Goal: Register for event/course

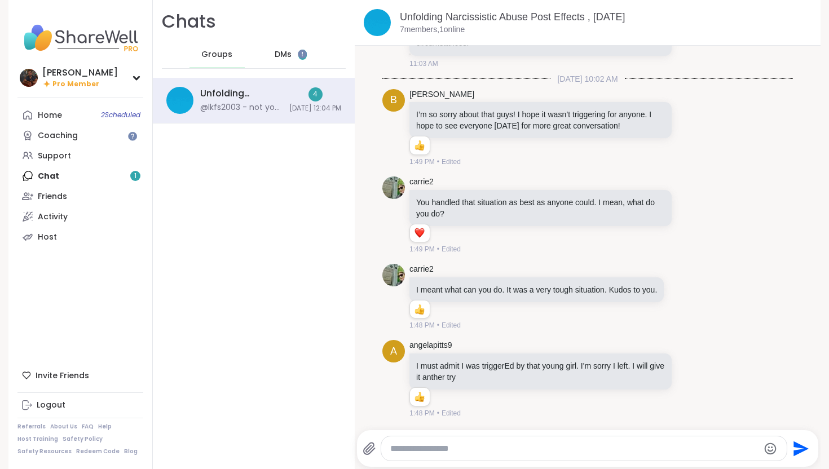
click at [96, 175] on div "Home 2 Scheduled Coaching Support Chat 1 Friends Activity Host" at bounding box center [80, 176] width 126 height 142
click at [283, 46] on div "DMs 1" at bounding box center [291, 54] width 55 height 27
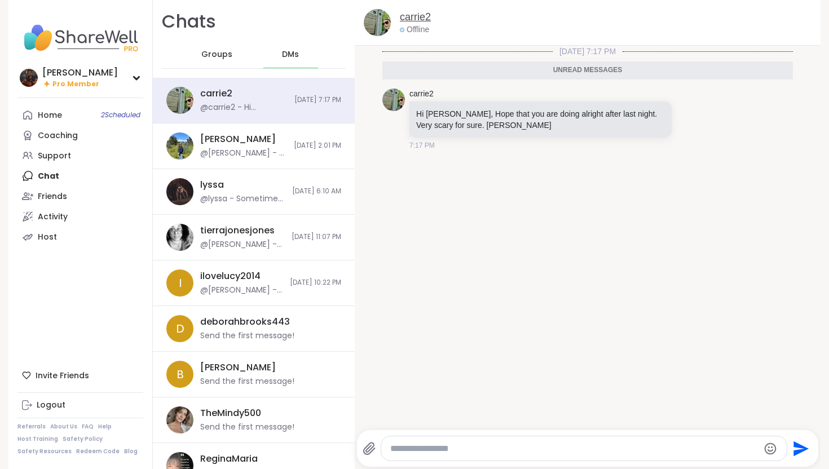
click at [404, 14] on link "carrie2" at bounding box center [415, 17] width 31 height 14
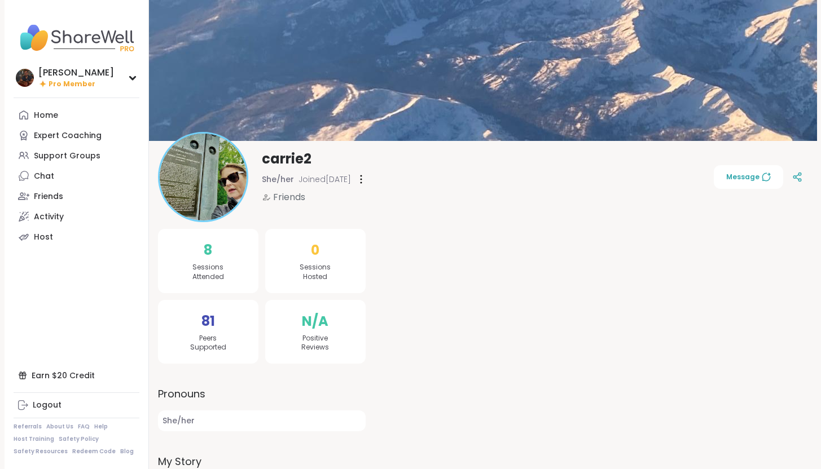
click at [225, 157] on img at bounding box center [203, 177] width 87 height 87
click at [224, 188] on img at bounding box center [203, 177] width 87 height 87
click at [68, 173] on link "Chat" at bounding box center [77, 176] width 126 height 20
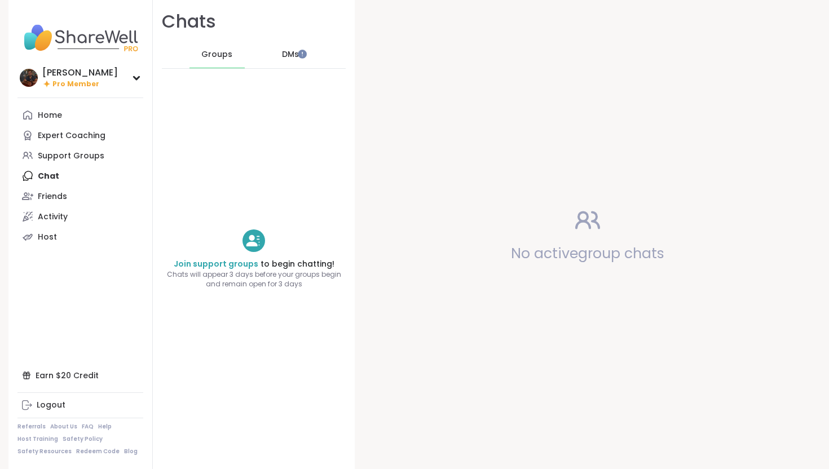
click at [282, 53] on span "DMs" at bounding box center [290, 54] width 17 height 11
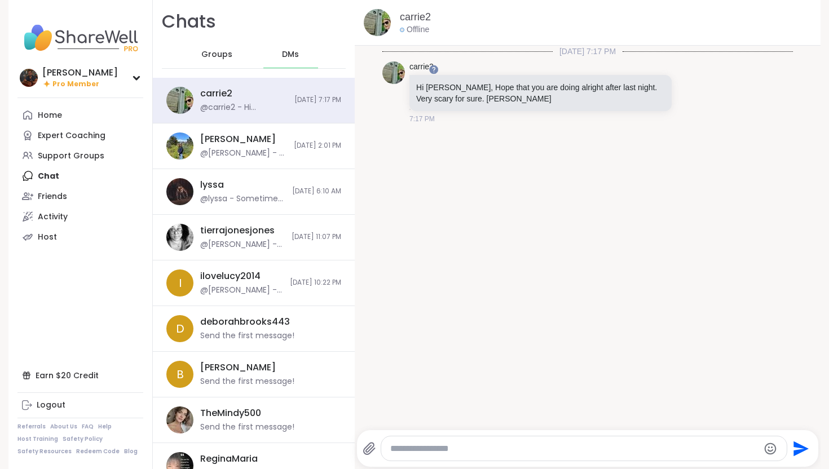
click at [413, 449] on textarea "Type your message" at bounding box center [574, 449] width 368 height 11
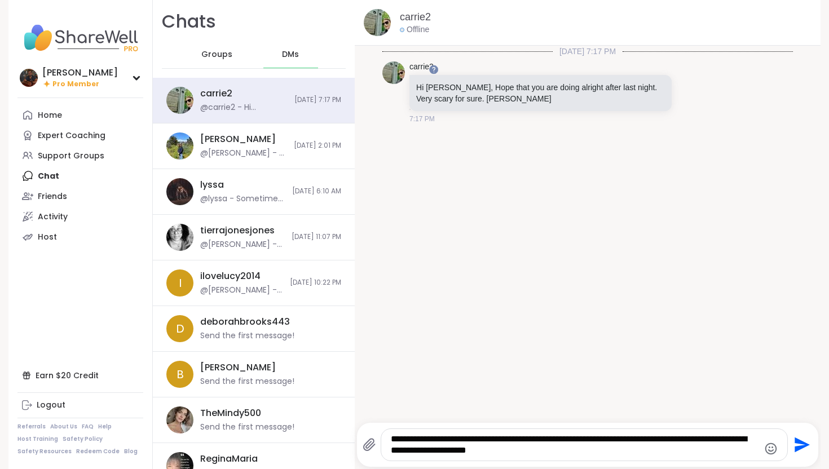
type textarea "**********"
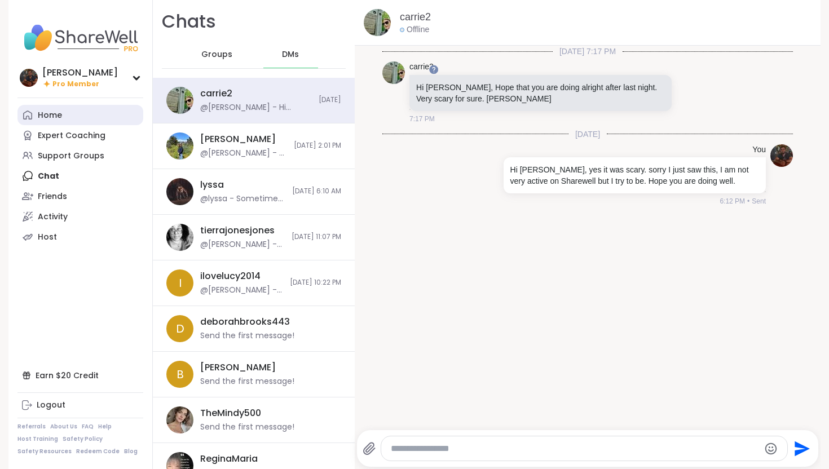
click at [87, 125] on link "Home" at bounding box center [80, 115] width 126 height 20
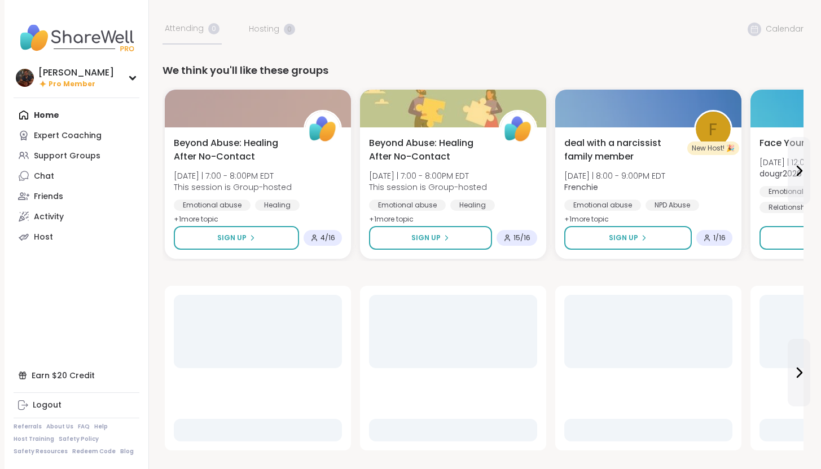
click at [54, 111] on div "Home Expert Coaching Support Groups Chat Friends Activity Host" at bounding box center [77, 176] width 126 height 142
click at [49, 115] on div "Home Expert Coaching Support Groups Chat Friends Activity Host" at bounding box center [77, 176] width 126 height 142
click at [50, 134] on div "Expert Coaching" at bounding box center [68, 135] width 68 height 11
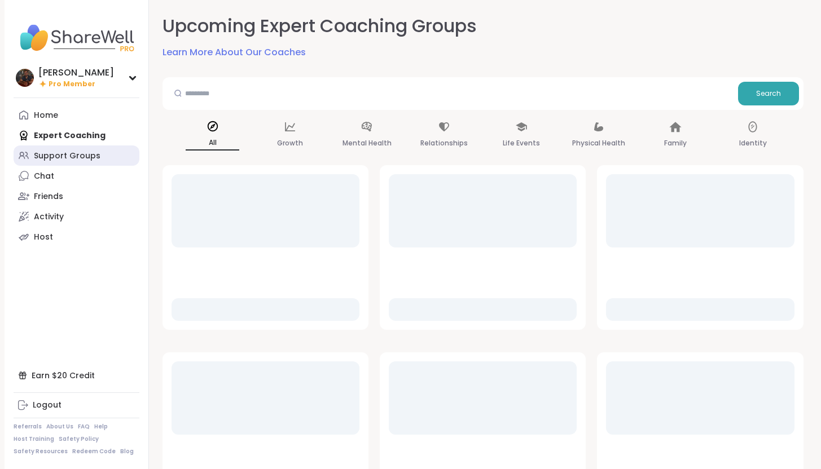
click at [60, 159] on div "Support Groups" at bounding box center [67, 156] width 67 height 11
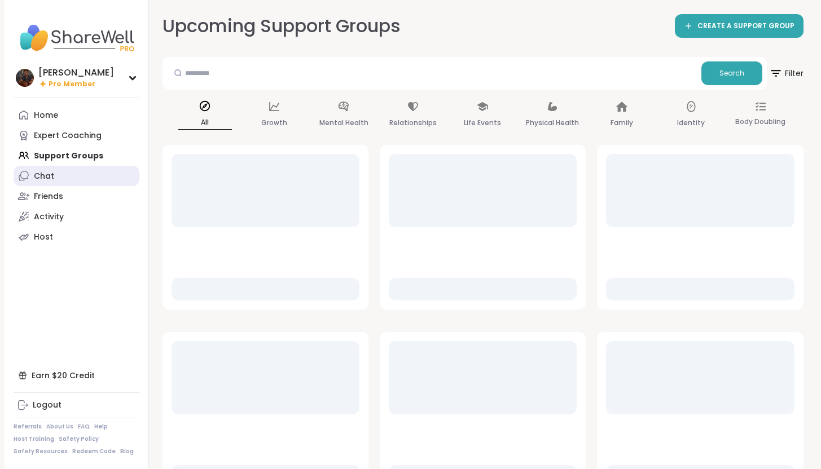
click at [43, 177] on div "Chat" at bounding box center [44, 176] width 20 height 11
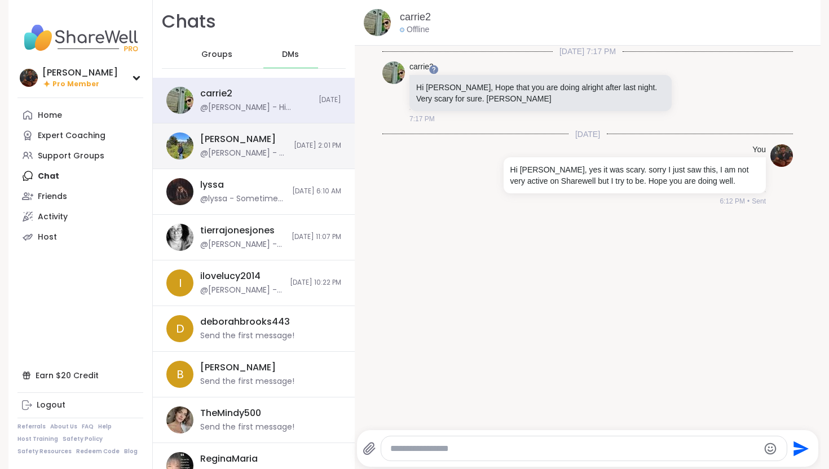
click at [248, 135] on div "[PERSON_NAME]" at bounding box center [238, 139] width 76 height 12
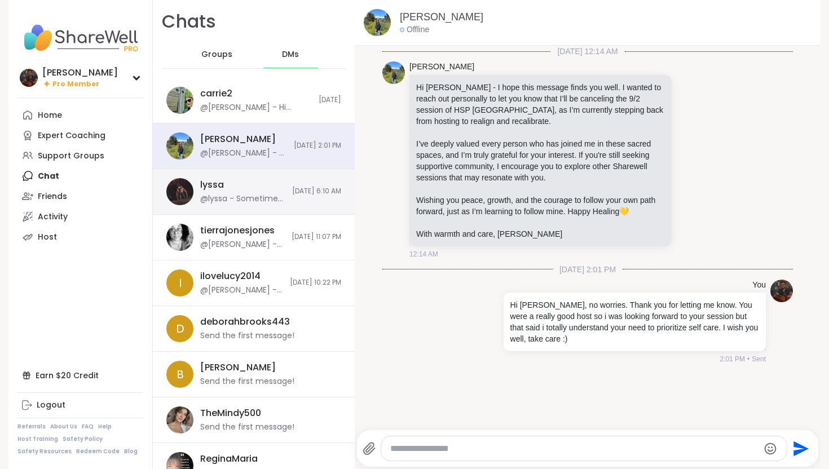
click at [242, 175] on div "lyssa @lyssa - Sometimes you got too ! [DATE] 6:10 AM" at bounding box center [254, 192] width 202 height 46
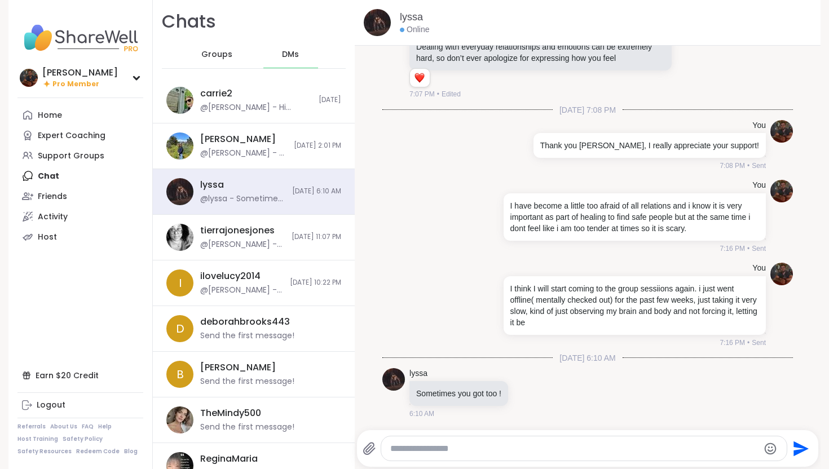
scroll to position [393, 0]
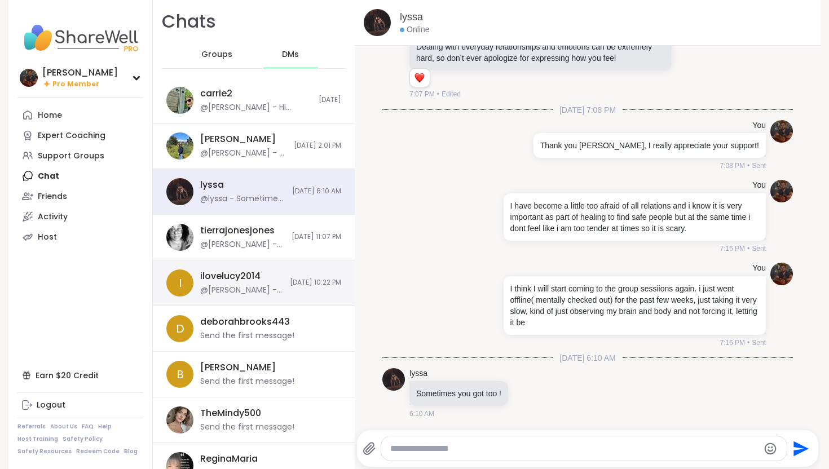
click at [204, 283] on div "ilovelucy2014 @[PERSON_NAME] - Hi! hope you are doing better, sending you good …" at bounding box center [241, 283] width 83 height 26
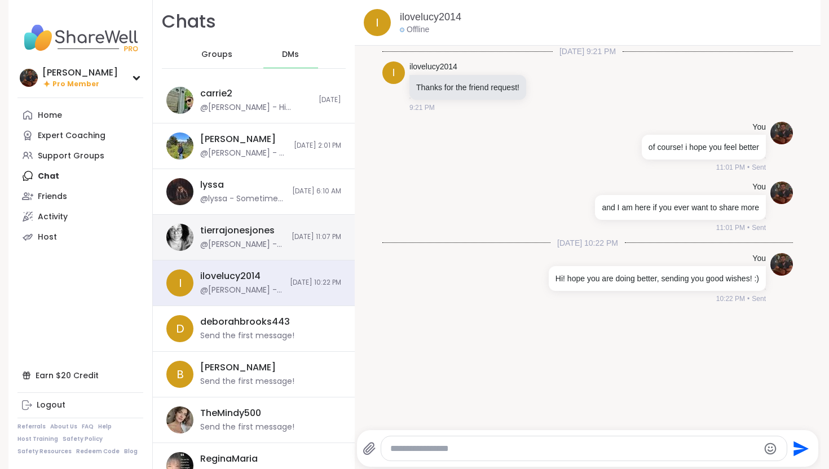
scroll to position [0, 0]
click at [223, 243] on div "@[PERSON_NAME] - sorry I had to share it with someone, just had it bottled in" at bounding box center [242, 244] width 85 height 11
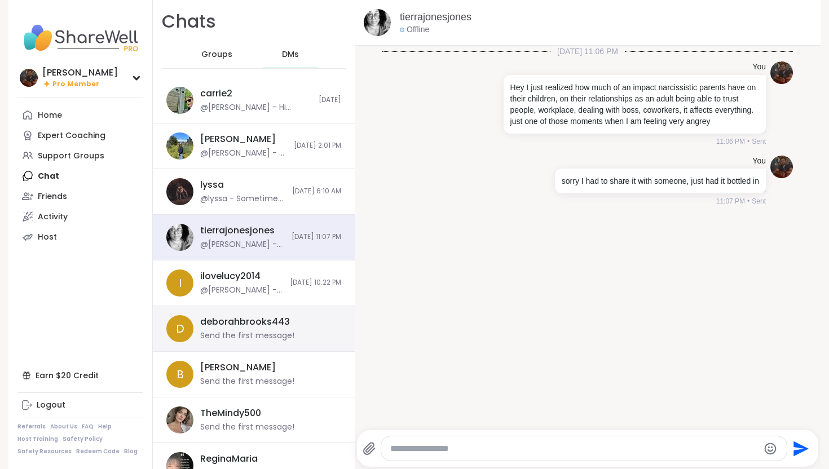
click at [262, 334] on div "Send the first message!" at bounding box center [247, 336] width 94 height 11
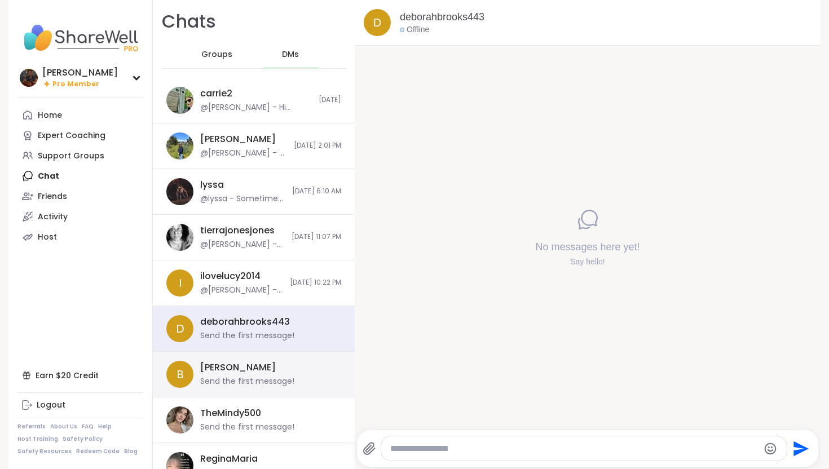
click at [269, 372] on div "[PERSON_NAME] Send the first message!" at bounding box center [267, 375] width 134 height 26
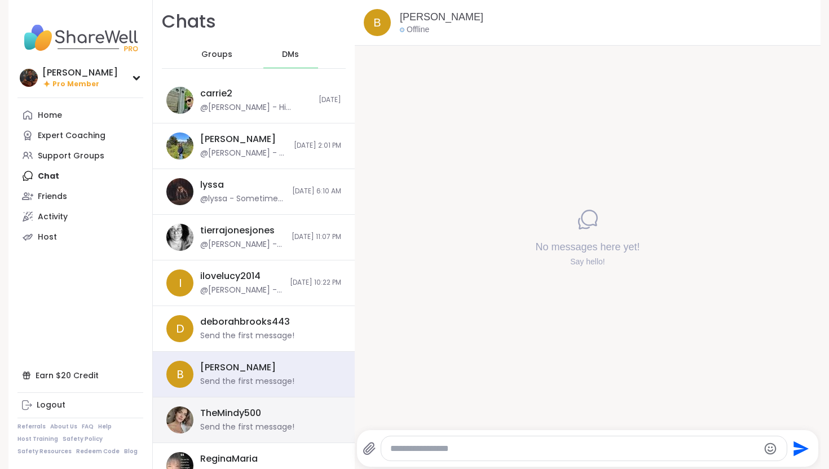
click at [258, 427] on div "Send the first message!" at bounding box center [247, 427] width 94 height 11
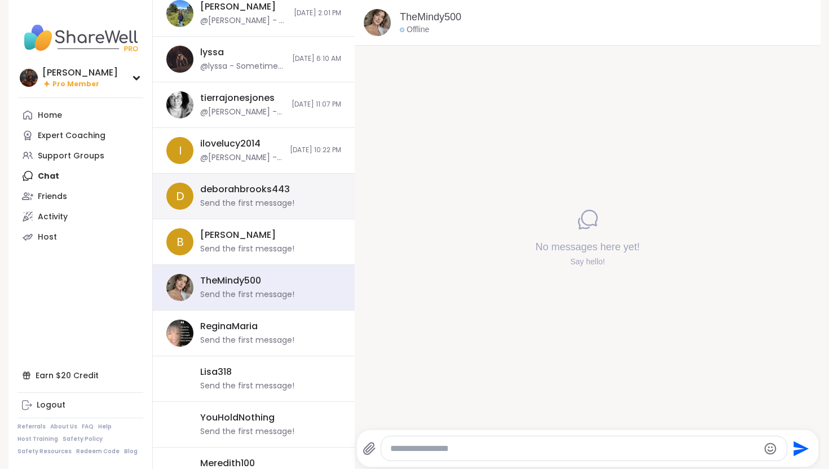
scroll to position [203, 0]
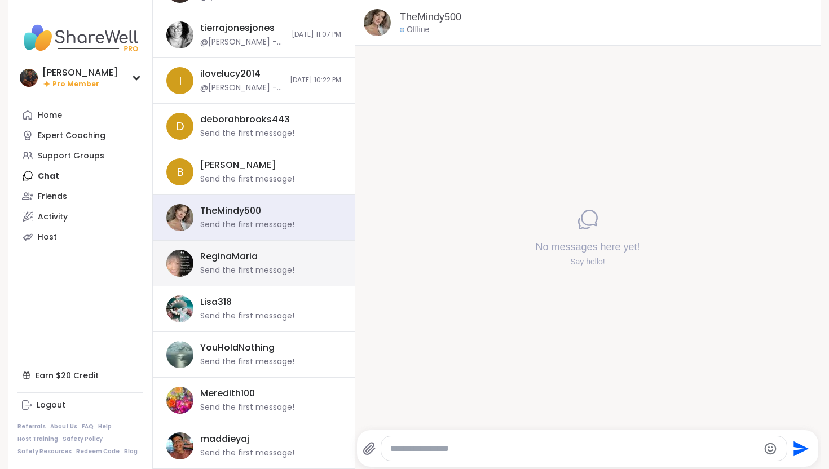
click at [251, 251] on div "ReginaMaria" at bounding box center [229, 257] width 58 height 12
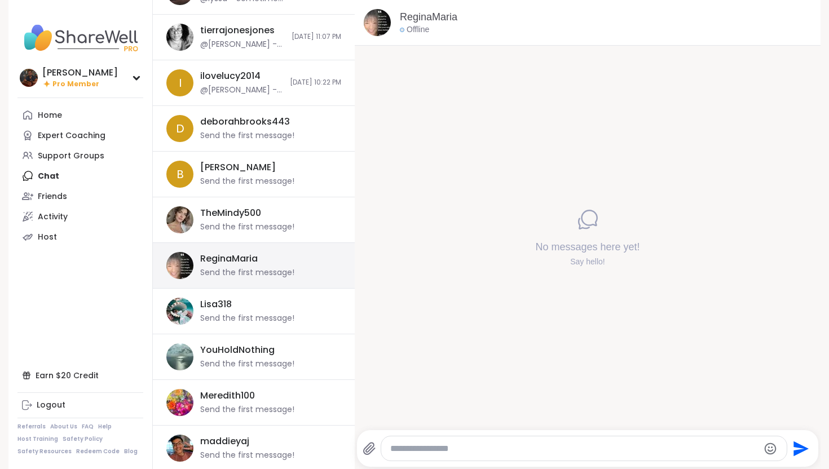
scroll to position [200, 0]
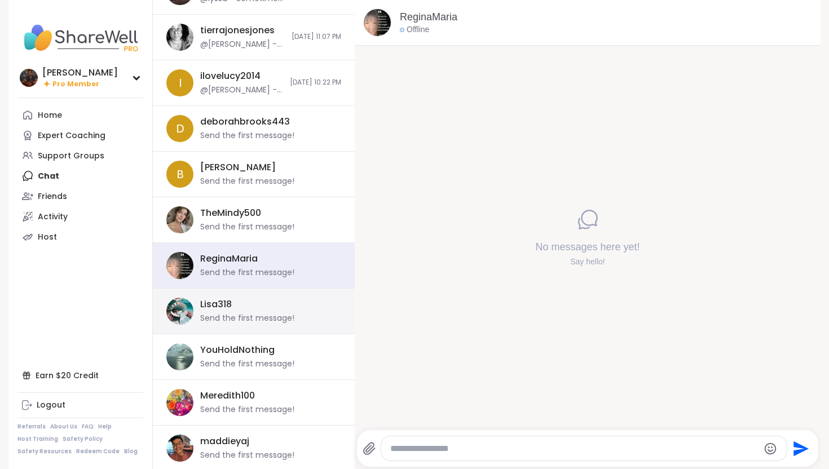
click at [219, 305] on div "Lisa318" at bounding box center [216, 305] width 32 height 12
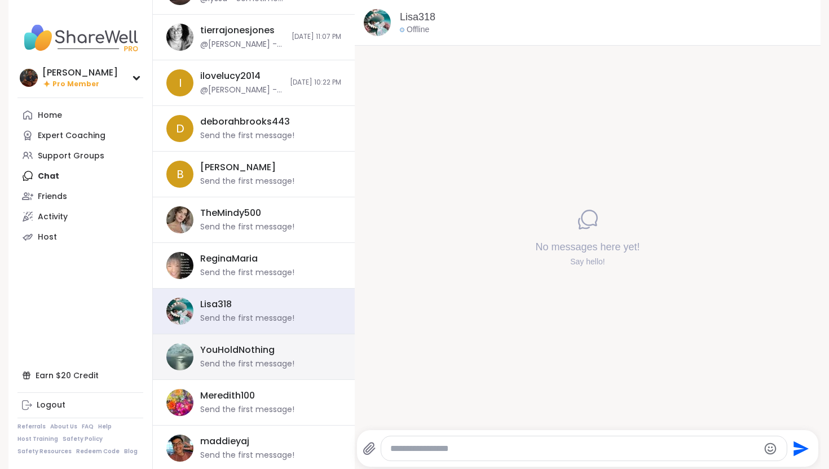
click at [255, 358] on div "YouHoldNothing Send the first message!" at bounding box center [267, 357] width 134 height 26
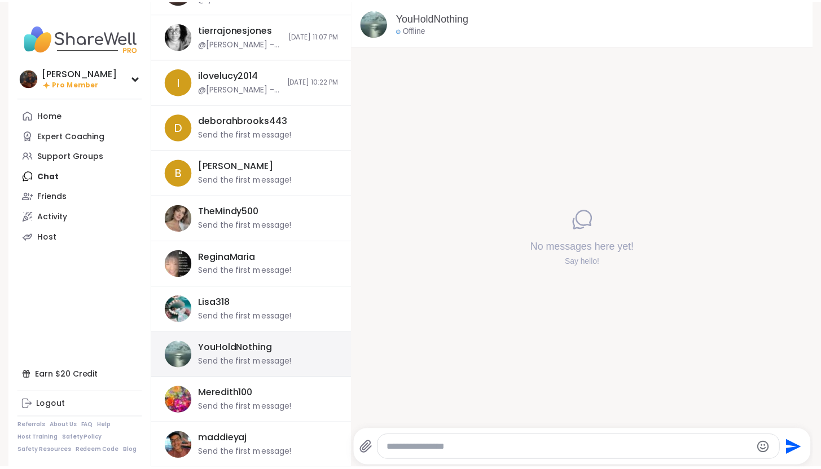
scroll to position [203, 0]
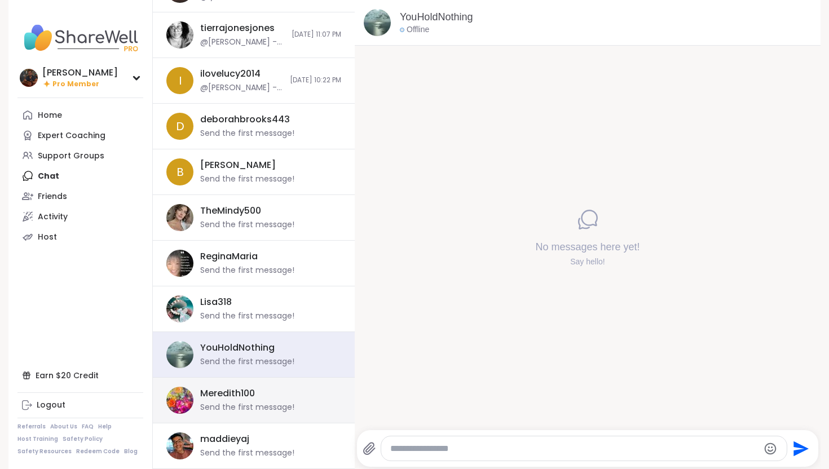
click at [262, 407] on div "Send the first message!" at bounding box center [247, 407] width 94 height 11
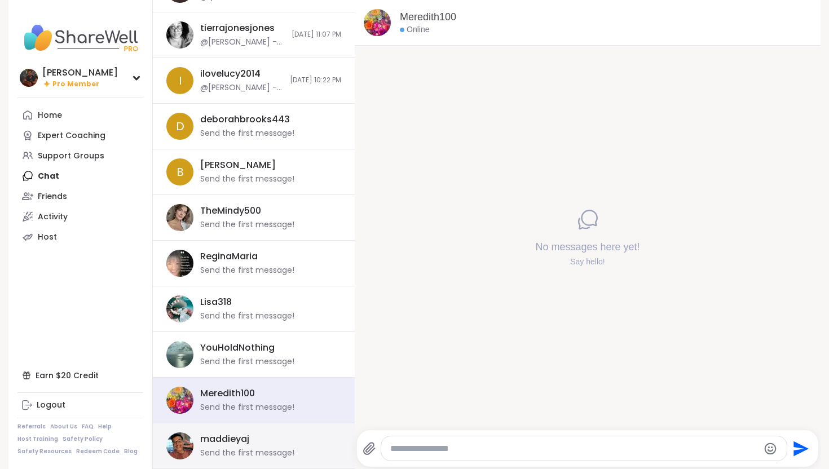
click at [248, 462] on div "[PERSON_NAME] Send the first message!" at bounding box center [254, 447] width 202 height 46
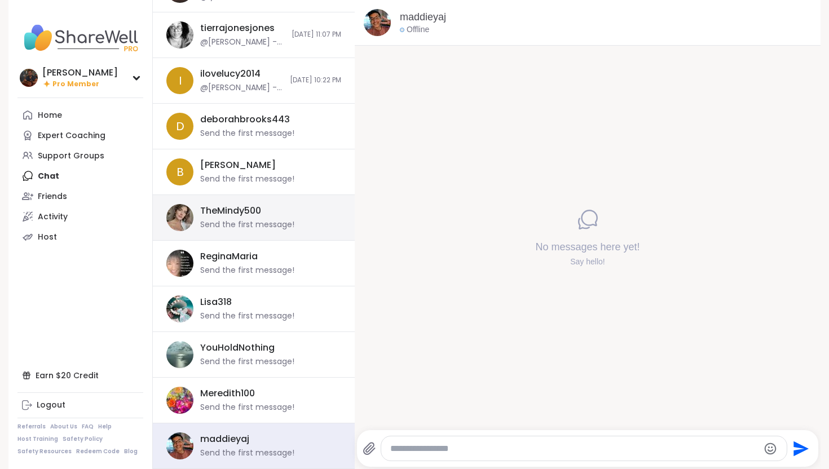
click at [229, 218] on div "TheMindy500 Send the first message!" at bounding box center [267, 218] width 134 height 26
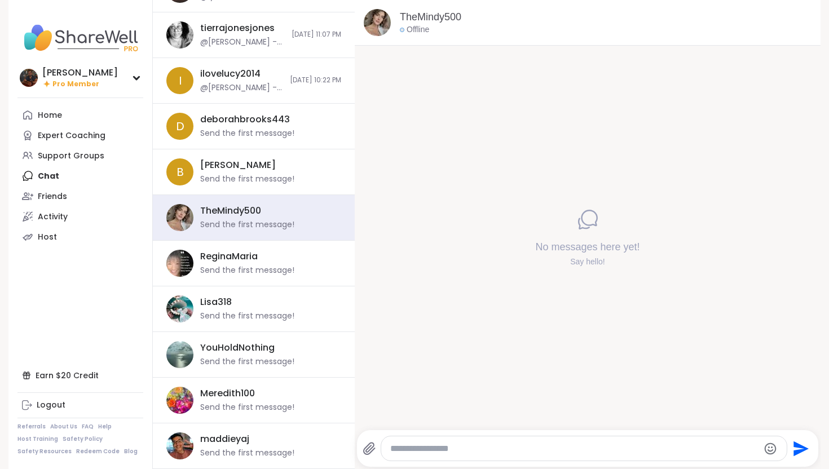
click at [376, 21] on img at bounding box center [377, 22] width 27 height 27
click at [422, 12] on link "TheMindy500" at bounding box center [431, 17] width 62 height 14
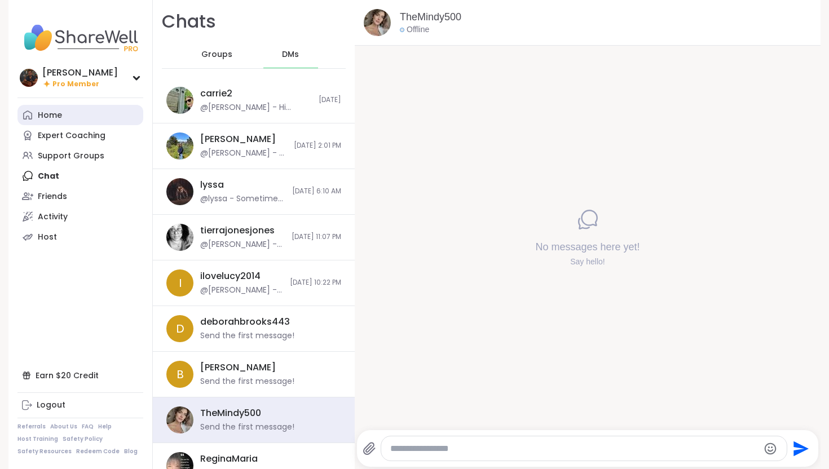
click at [62, 110] on link "Home" at bounding box center [80, 115] width 126 height 20
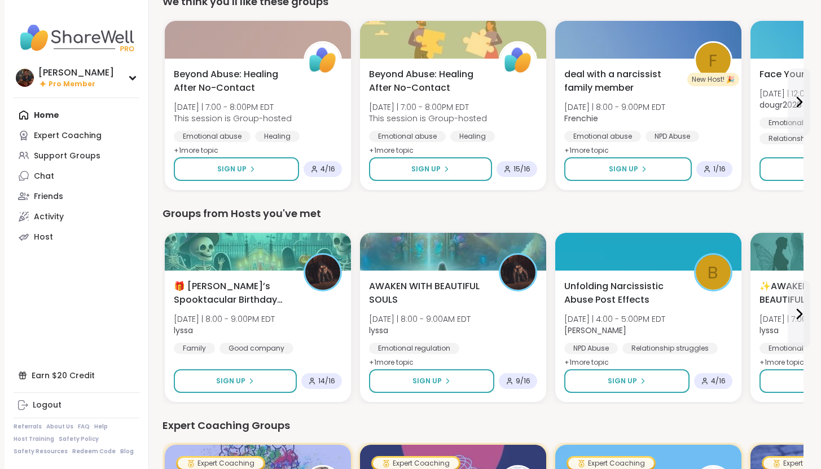
scroll to position [61, 0]
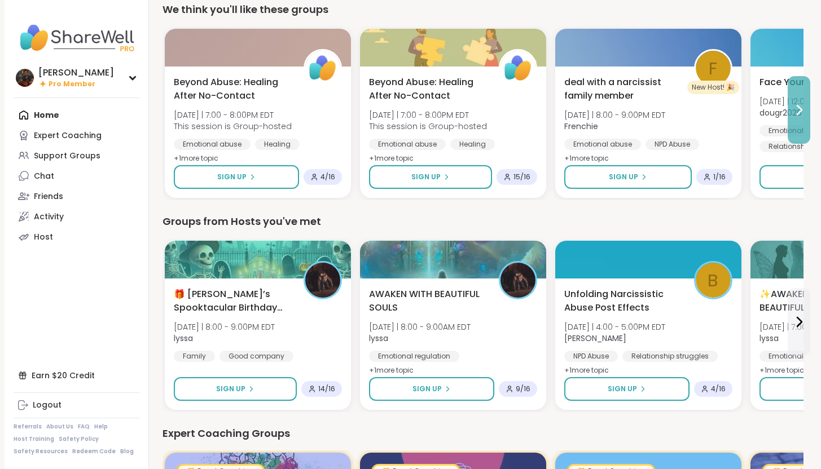
click at [795, 116] on icon at bounding box center [799, 110] width 14 height 14
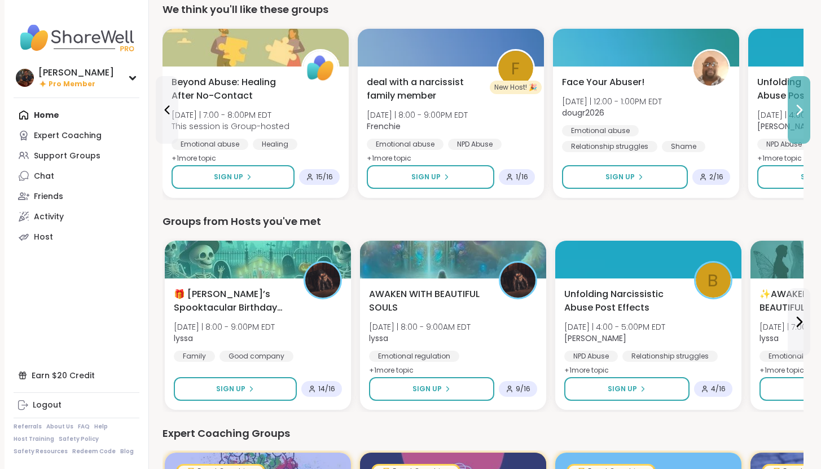
click at [795, 116] on icon at bounding box center [799, 110] width 14 height 14
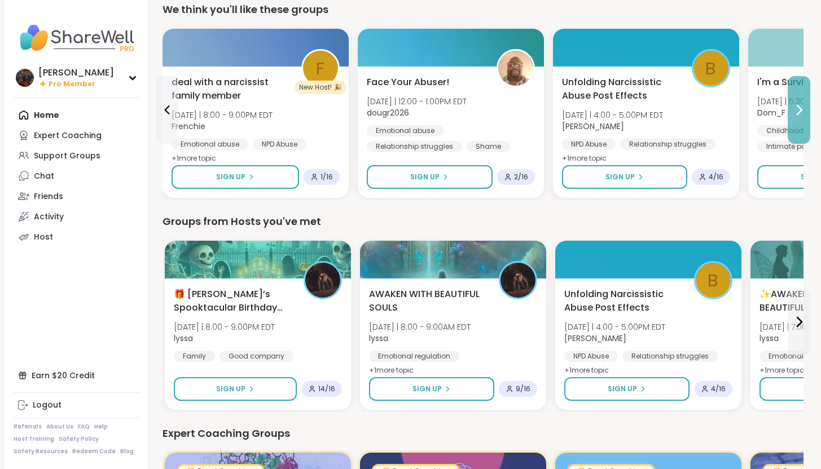
click at [795, 116] on icon at bounding box center [799, 110] width 14 height 14
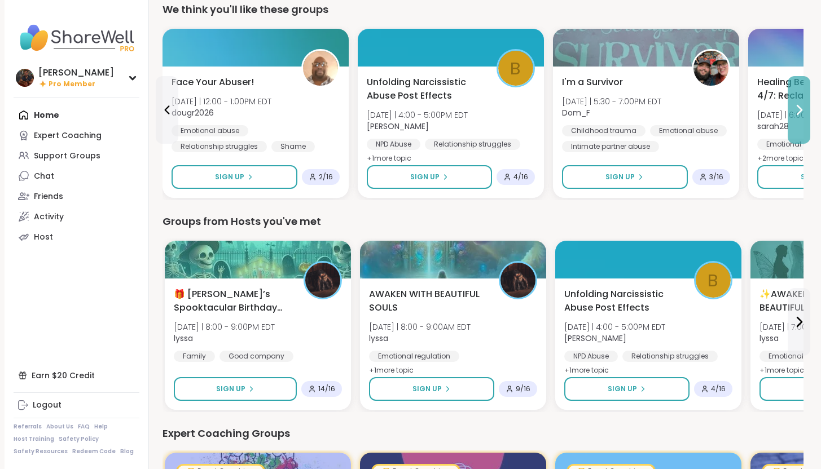
click at [795, 116] on icon at bounding box center [799, 110] width 14 height 14
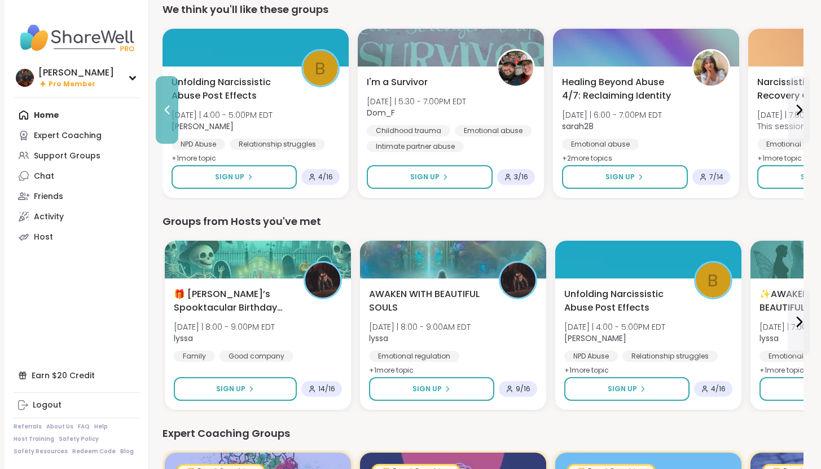
click at [167, 121] on button at bounding box center [167, 110] width 23 height 68
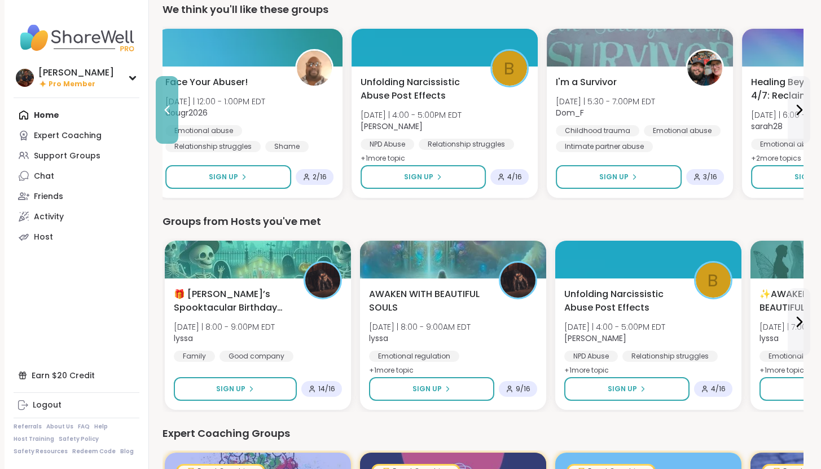
click at [167, 121] on button at bounding box center [167, 110] width 23 height 68
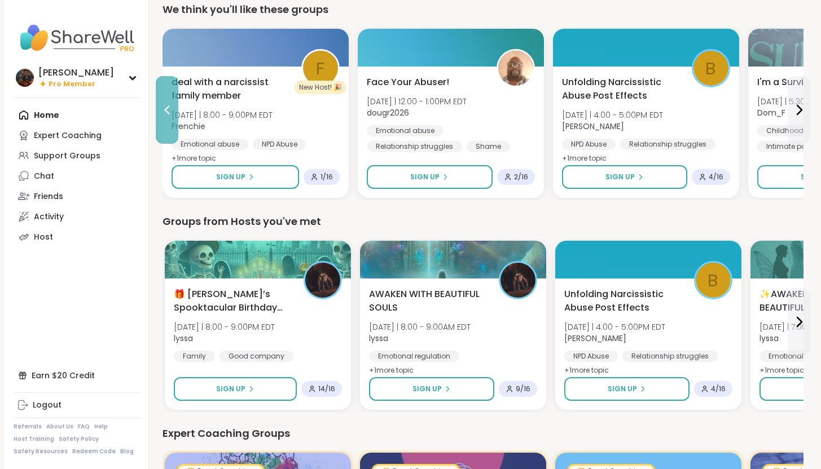
click at [167, 115] on icon at bounding box center [167, 110] width 14 height 14
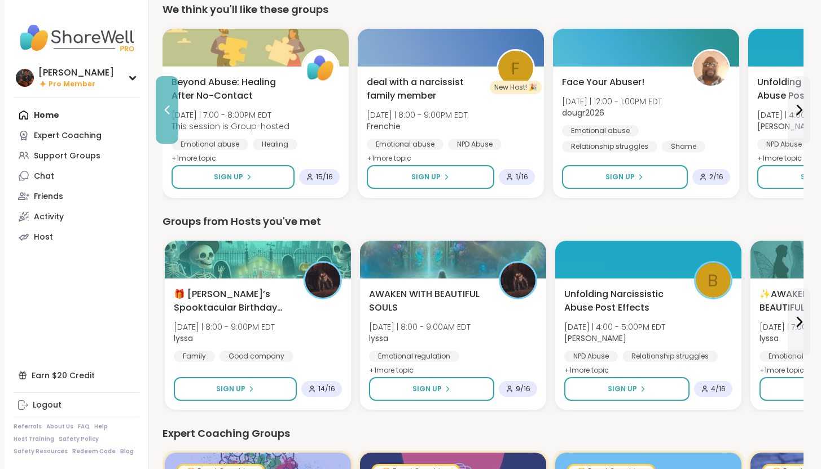
click at [167, 115] on icon at bounding box center [167, 110] width 14 height 14
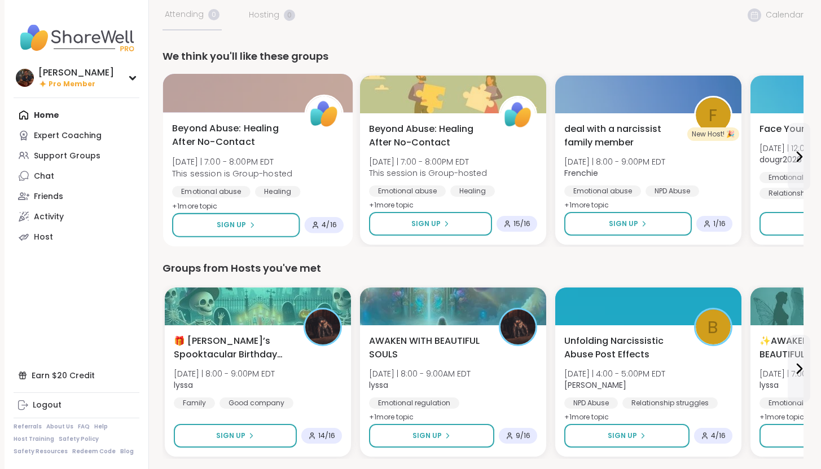
scroll to position [0, 0]
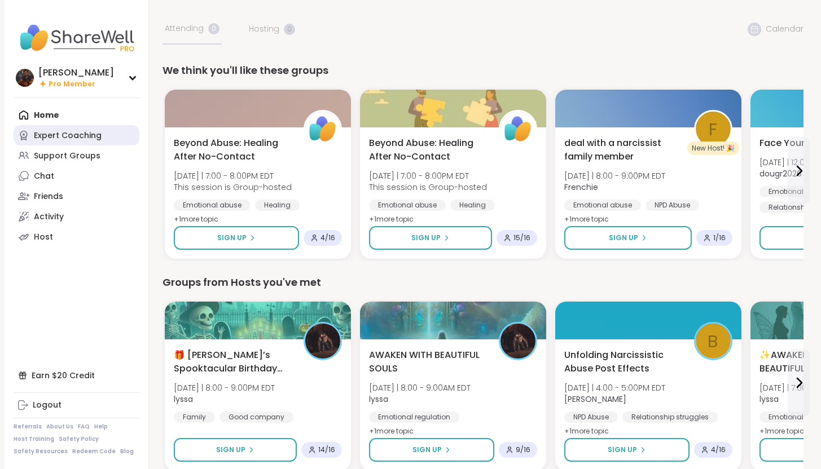
click at [59, 132] on div "Expert Coaching" at bounding box center [68, 135] width 68 height 11
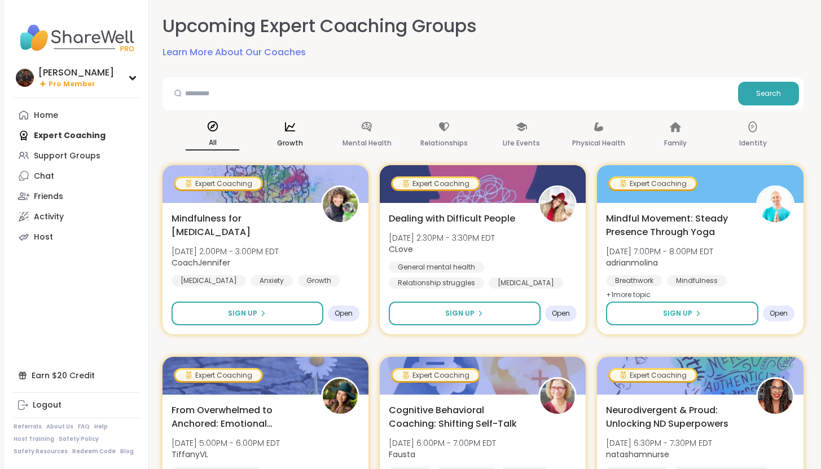
click at [278, 133] on div "Growth" at bounding box center [290, 136] width 54 height 42
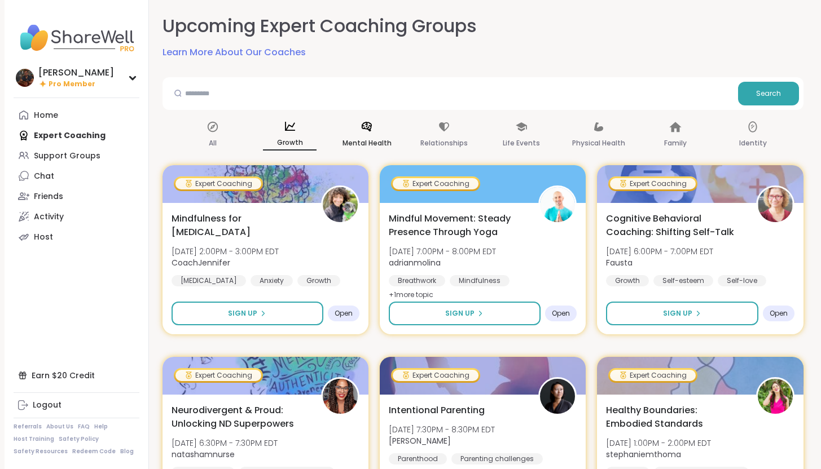
click at [373, 124] on icon at bounding box center [367, 127] width 12 height 12
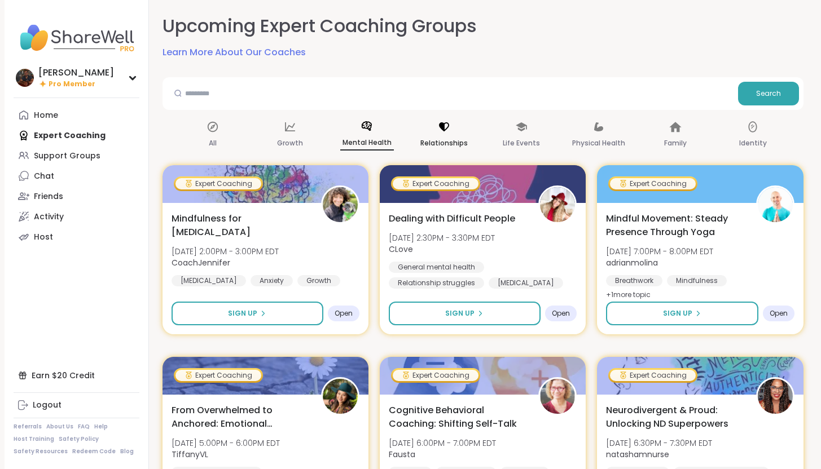
click at [439, 131] on icon at bounding box center [444, 127] width 12 height 12
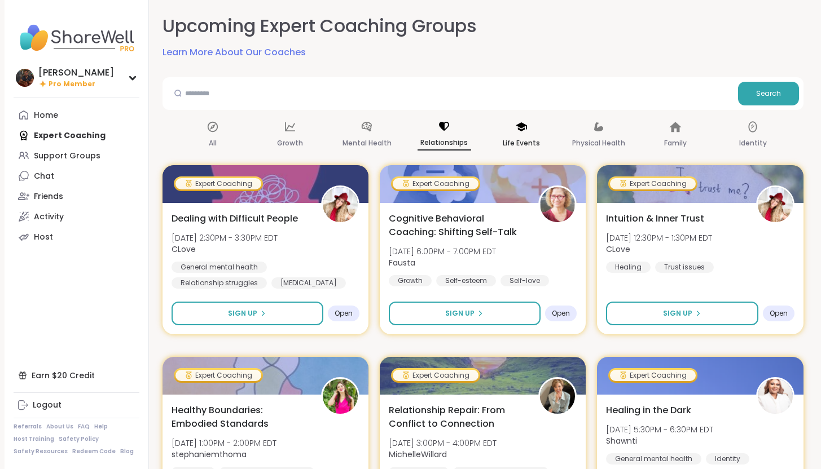
click at [527, 137] on p "Life Events" at bounding box center [521, 144] width 37 height 14
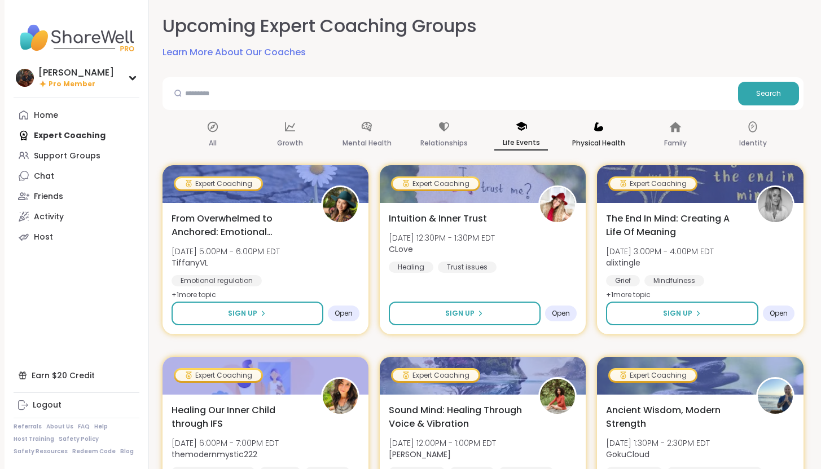
click at [589, 144] on p "Physical Health" at bounding box center [598, 144] width 53 height 14
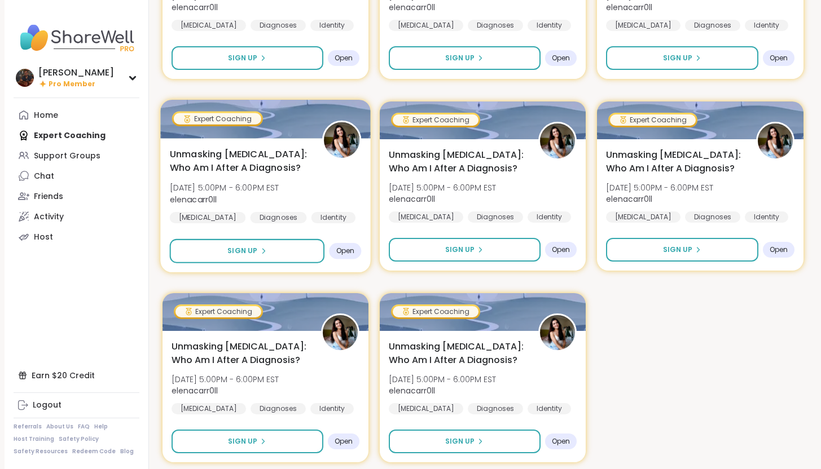
scroll to position [260, 0]
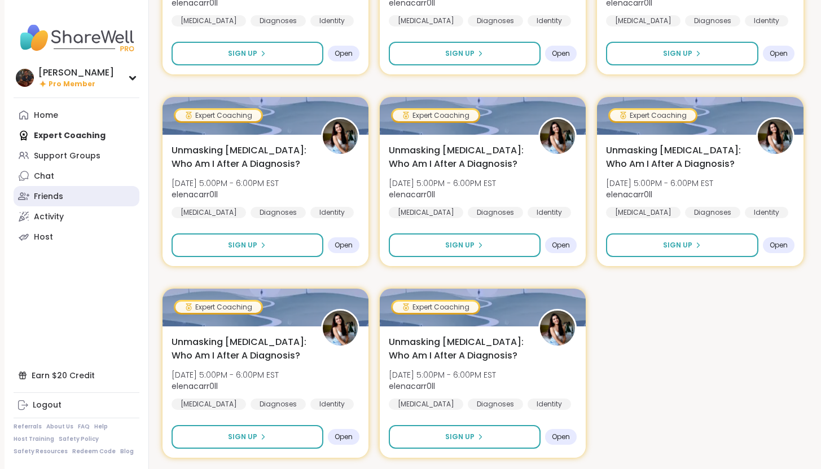
click at [81, 200] on link "Friends" at bounding box center [77, 196] width 126 height 20
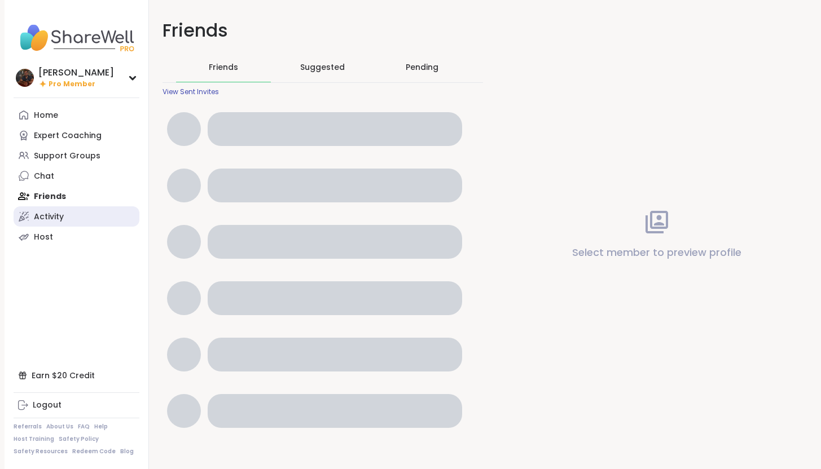
click at [84, 216] on link "Activity" at bounding box center [77, 217] width 126 height 20
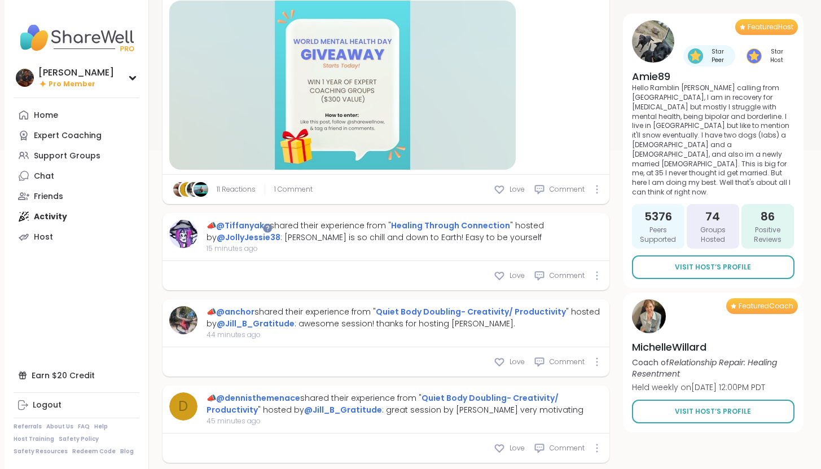
scroll to position [351, 0]
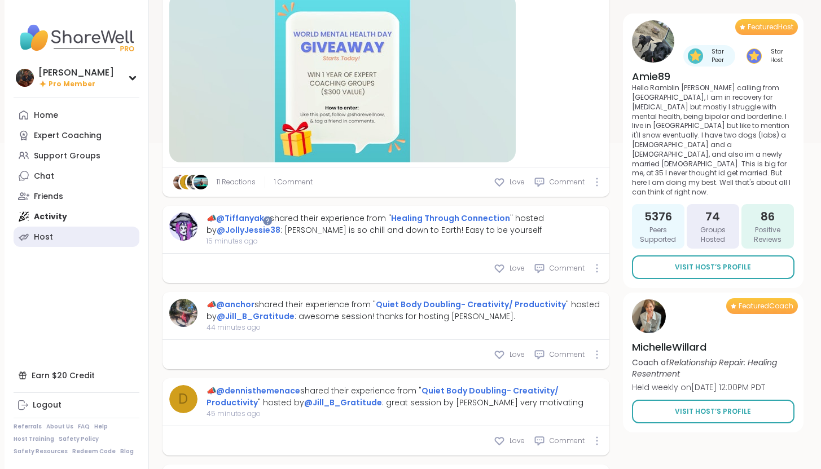
click at [72, 236] on link "Host" at bounding box center [77, 237] width 126 height 20
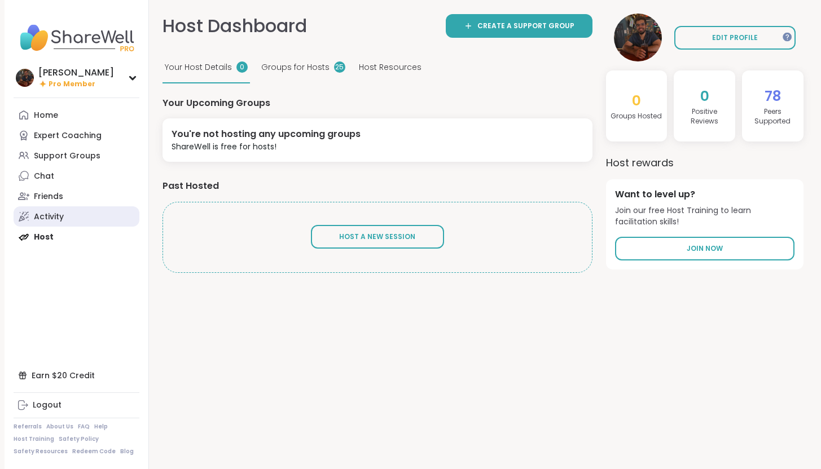
click at [87, 221] on link "Activity" at bounding box center [77, 217] width 126 height 20
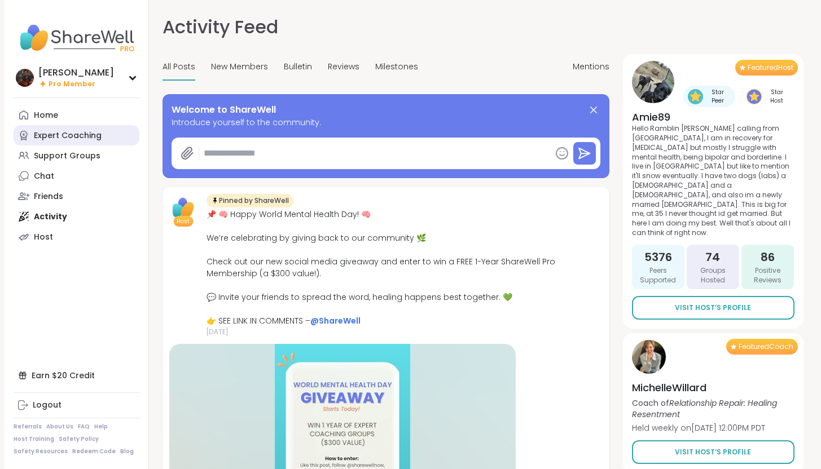
click at [90, 136] on div "Expert Coaching" at bounding box center [68, 135] width 68 height 11
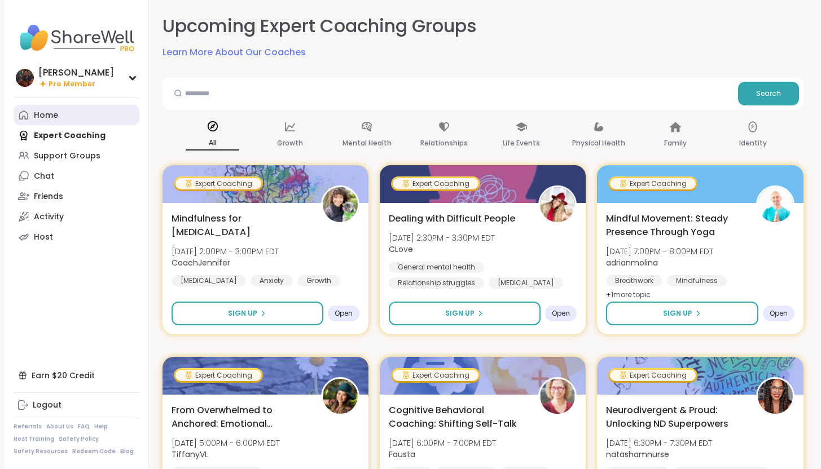
click at [84, 119] on link "Home" at bounding box center [77, 115] width 126 height 20
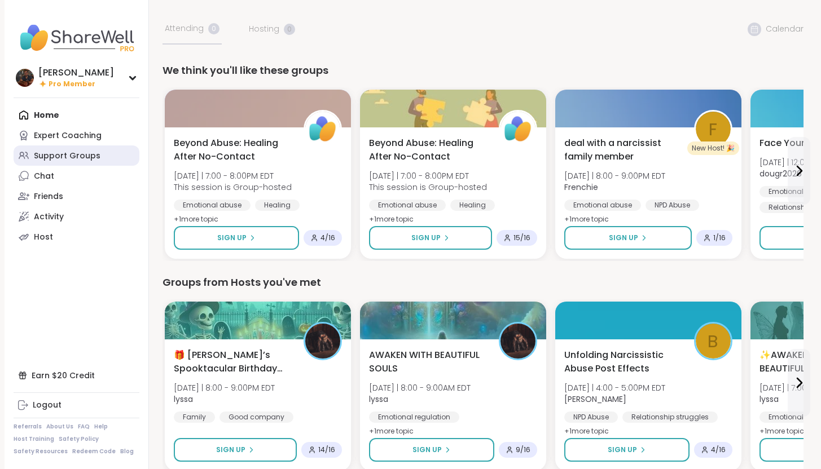
click at [92, 163] on link "Support Groups" at bounding box center [77, 156] width 126 height 20
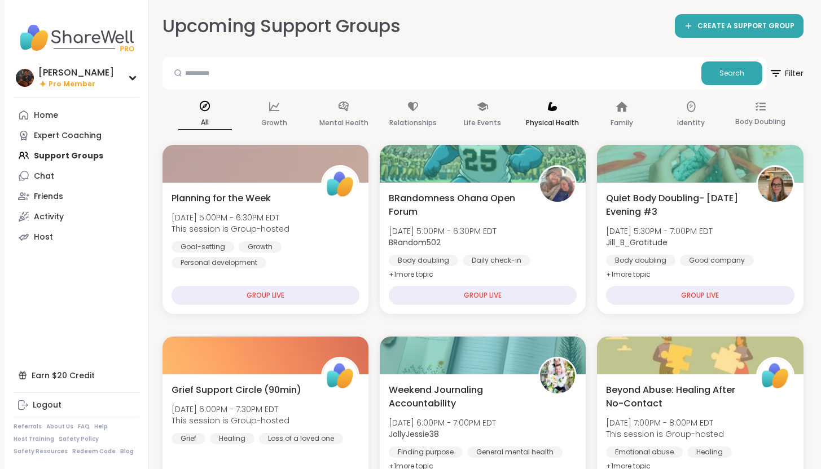
click at [557, 116] on p "Physical Health" at bounding box center [552, 123] width 53 height 14
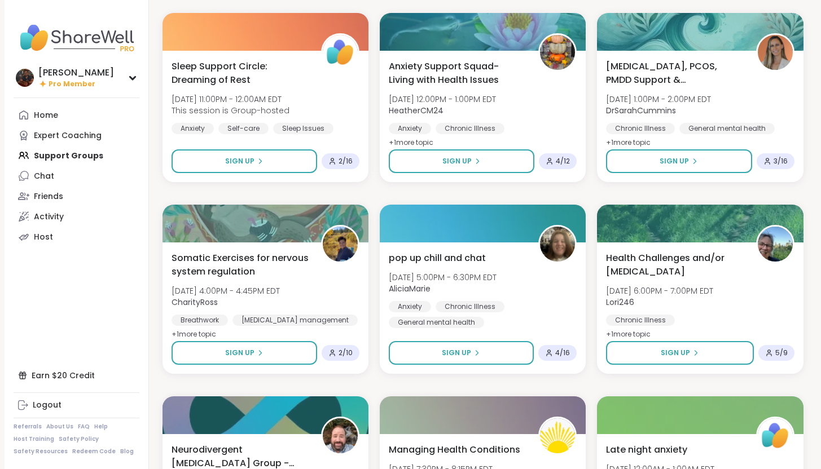
scroll to position [348, 0]
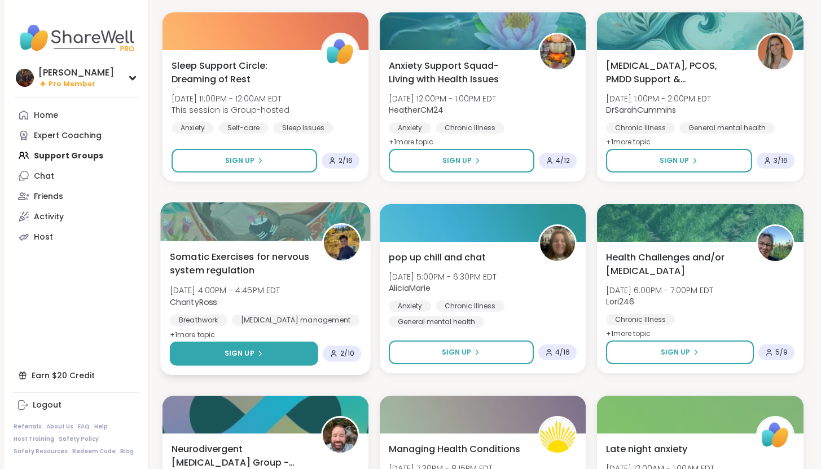
click at [286, 355] on button "Sign Up" at bounding box center [243, 354] width 148 height 24
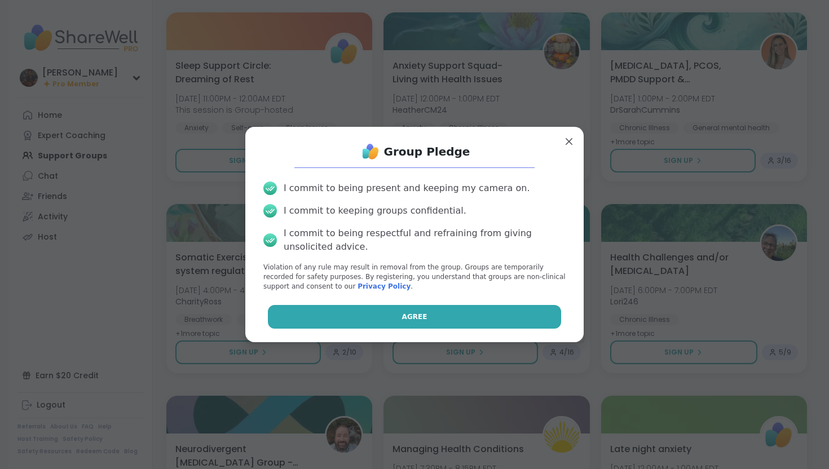
click at [357, 308] on button "Agree" at bounding box center [415, 317] width 294 height 24
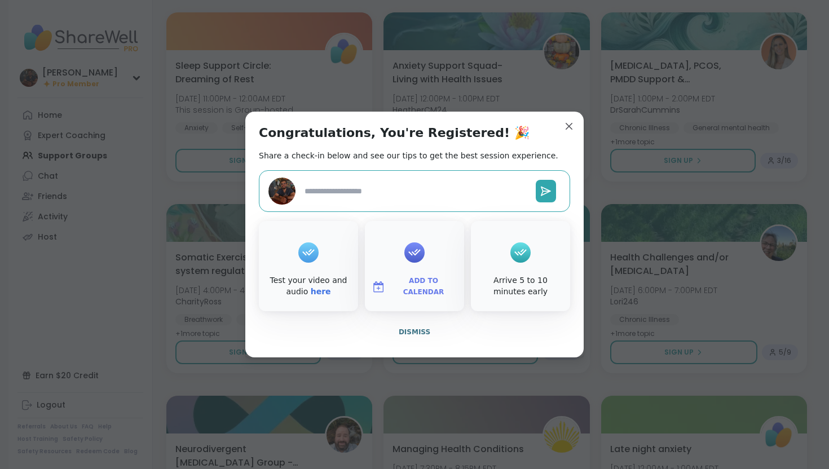
type textarea "*"
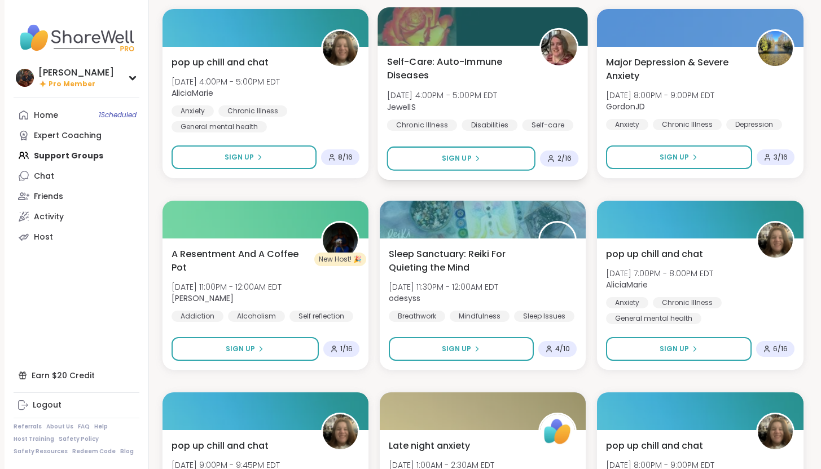
scroll to position [1317, 0]
